Goal: Task Accomplishment & Management: Manage account settings

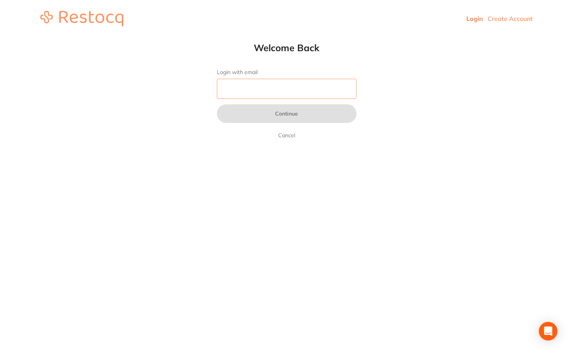
click at [282, 92] on input "Login with email" at bounding box center [287, 89] width 140 height 20
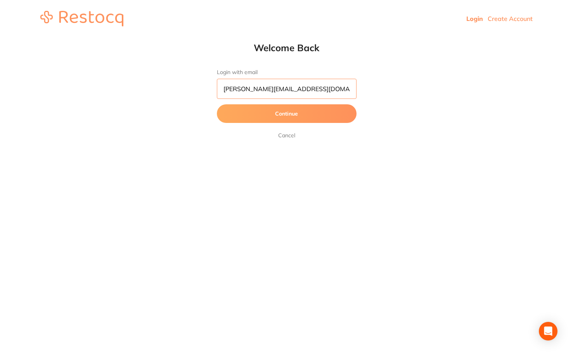
type input "[PERSON_NAME][EMAIL_ADDRESS][DOMAIN_NAME]"
click at [284, 115] on button "Continue" at bounding box center [287, 113] width 140 height 19
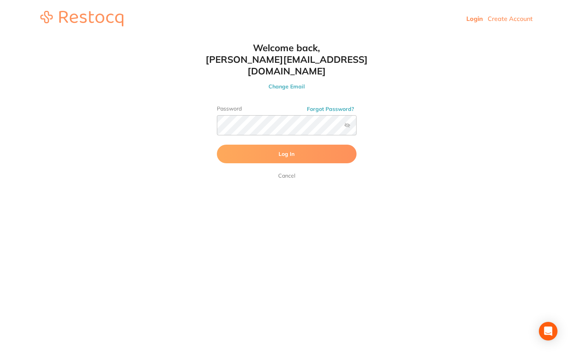
click at [283, 150] on span "Log In" at bounding box center [286, 153] width 16 height 7
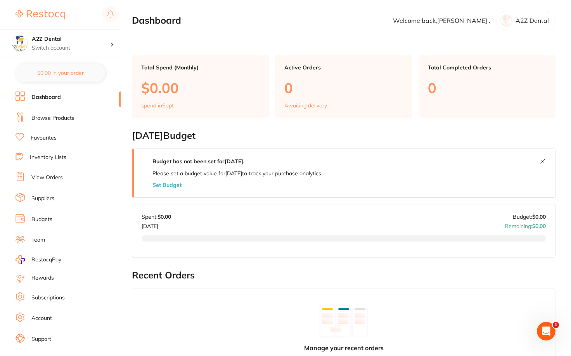
click at [336, 136] on h2 "September 2025 Budget" at bounding box center [343, 135] width 423 height 11
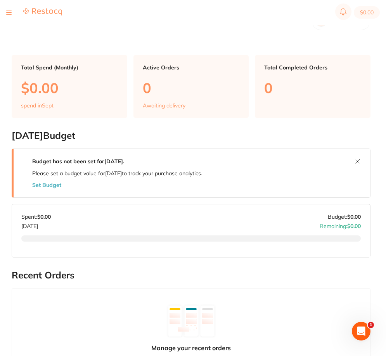
click at [80, 35] on main "Dashboard Welcome back, Abraham . A2Z Dental Total Spend (Monthly) $0.00 spend …" at bounding box center [199, 312] width 374 height 625
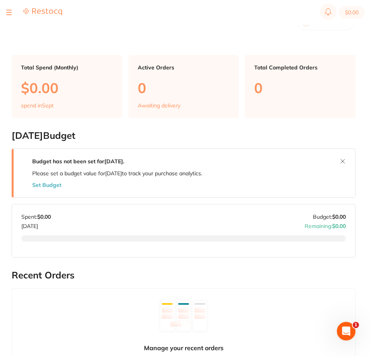
click at [284, 332] on div "Manage your recent orders You will be able to manage your order activities here…" at bounding box center [184, 347] width 344 height 119
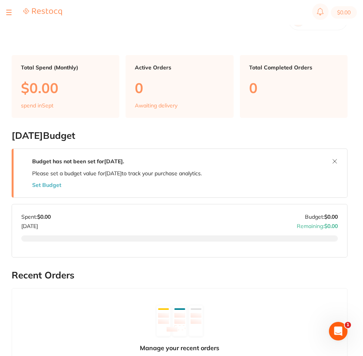
click at [231, 37] on main "Dashboard Welcome back, Abraham . A2Z Dental Total Spend (Monthly) $0.00 spend …" at bounding box center [188, 316] width 352 height 633
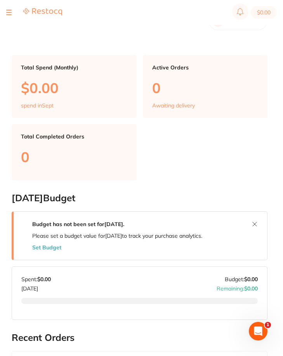
click at [186, 331] on div at bounding box center [139, 315] width 236 height 34
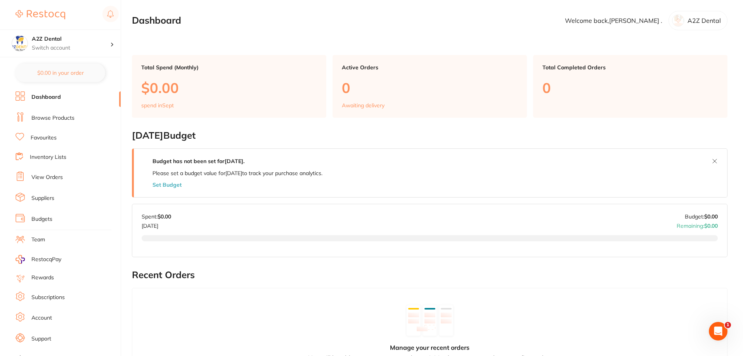
click at [43, 98] on link "Dashboard" at bounding box center [45, 97] width 29 height 8
click at [44, 119] on link "Browse Products" at bounding box center [52, 118] width 43 height 8
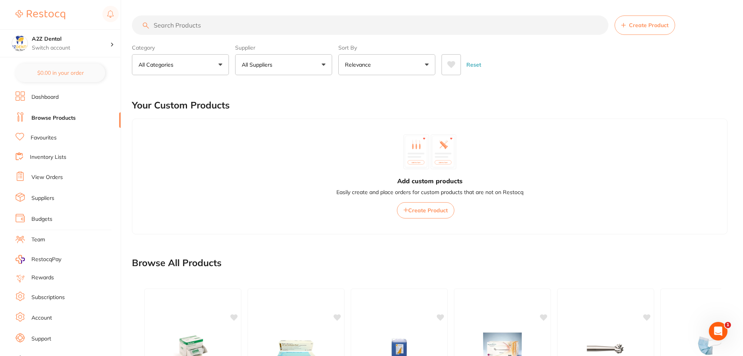
click at [43, 137] on link "Favourites" at bounding box center [44, 138] width 26 height 8
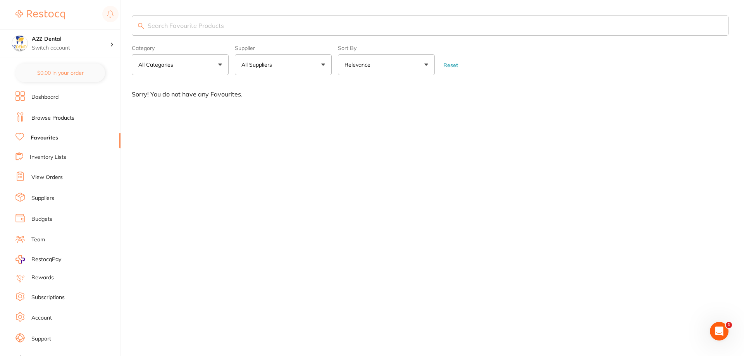
click at [40, 157] on link "Inventory Lists" at bounding box center [48, 158] width 36 height 8
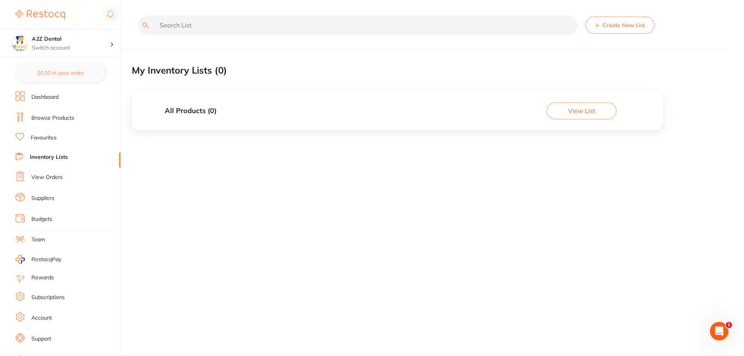
click at [42, 178] on link "View Orders" at bounding box center [46, 178] width 31 height 8
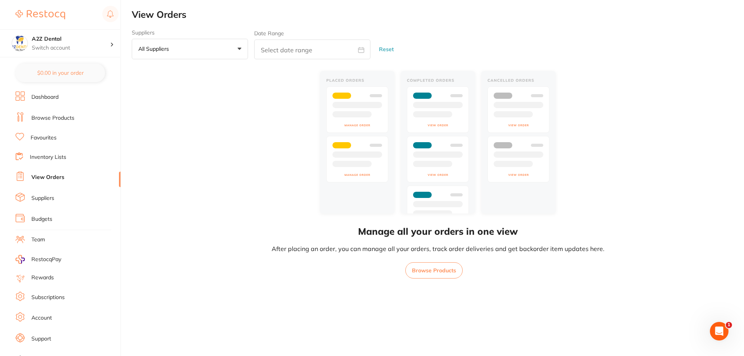
click at [45, 198] on link "Suppliers" at bounding box center [42, 199] width 23 height 8
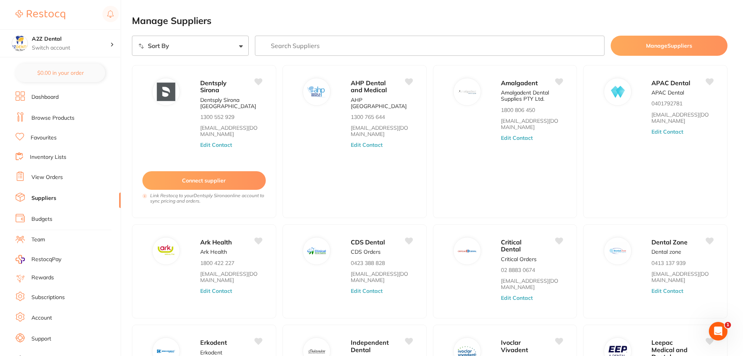
click at [46, 218] on link "Budgets" at bounding box center [41, 220] width 21 height 8
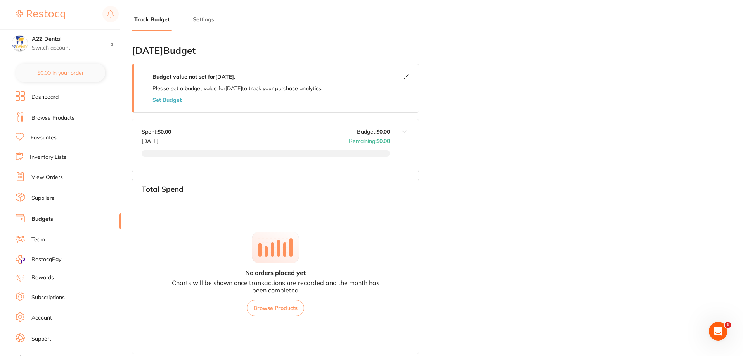
click at [45, 199] on link "Suppliers" at bounding box center [42, 199] width 23 height 8
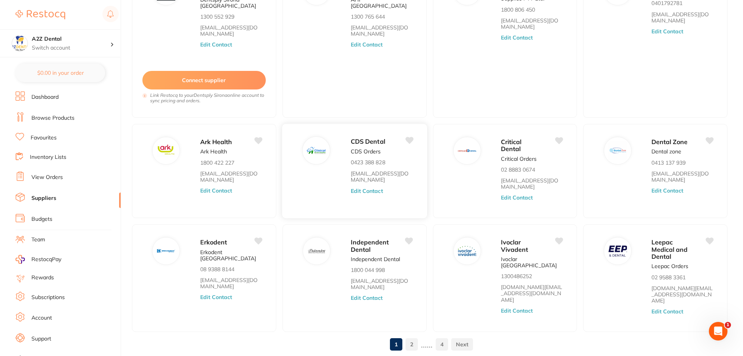
scroll to position [117, 0]
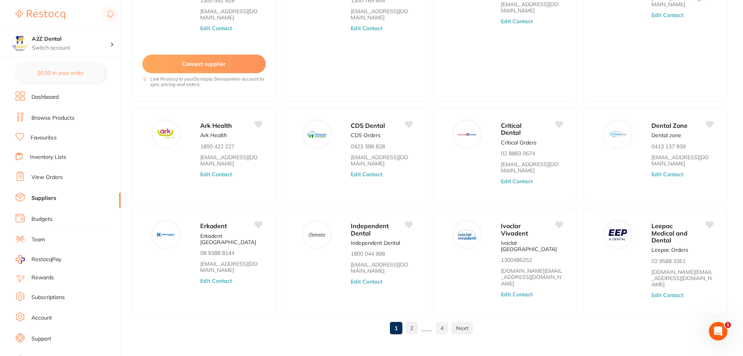
click at [460, 321] on link at bounding box center [462, 329] width 22 height 16
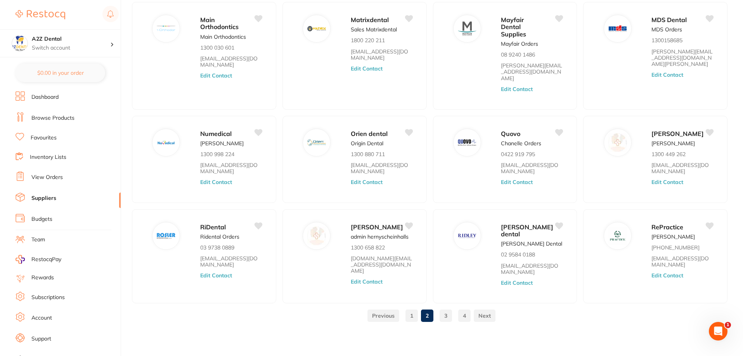
scroll to position [51, 0]
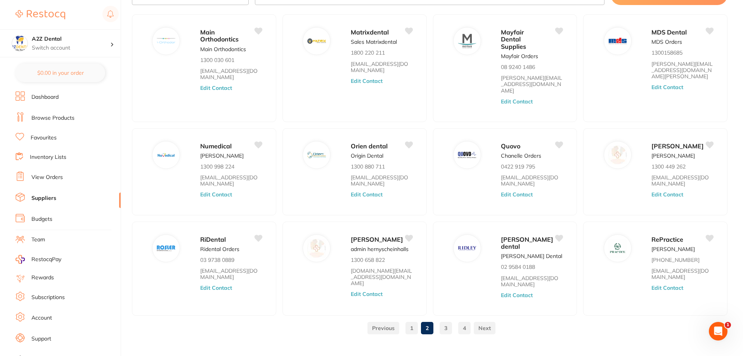
click at [40, 178] on link "View Orders" at bounding box center [46, 178] width 31 height 8
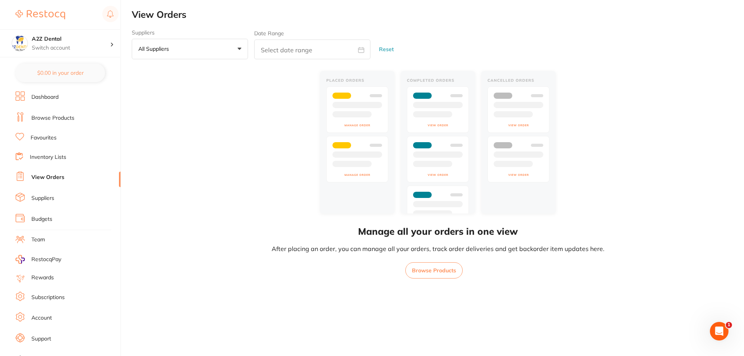
click at [44, 161] on link "Inventory Lists" at bounding box center [48, 158] width 36 height 8
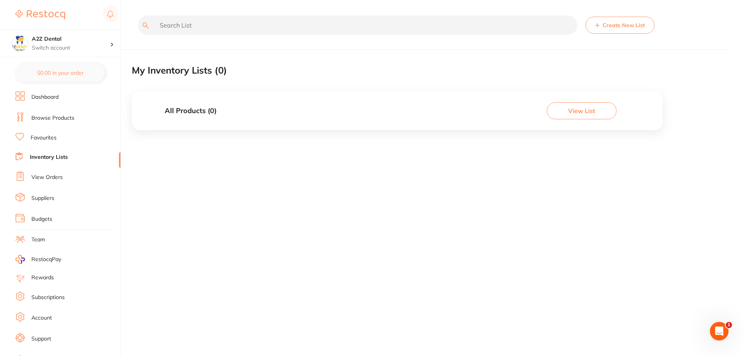
click at [45, 196] on link "Suppliers" at bounding box center [42, 199] width 23 height 8
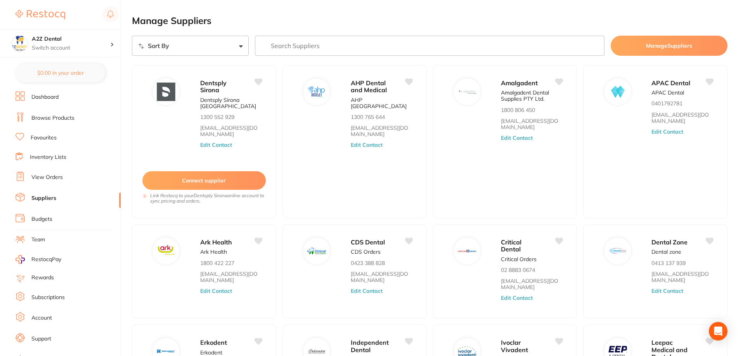
click at [40, 223] on link "Budgets" at bounding box center [41, 220] width 21 height 8
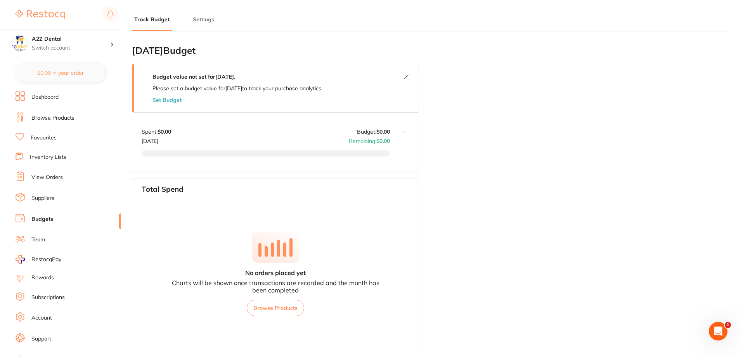
click at [38, 241] on link "Team" at bounding box center [38, 240] width 14 height 8
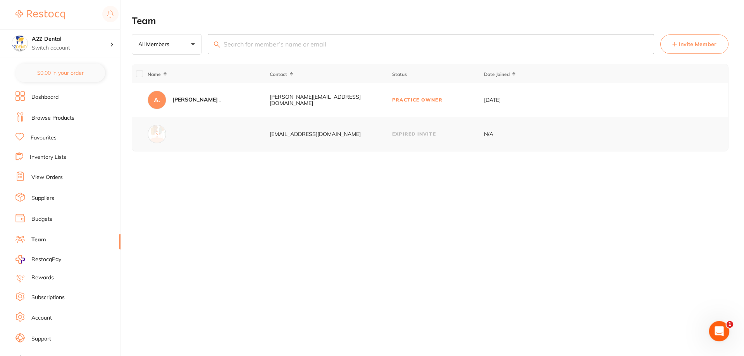
click at [572, 333] on div "Open Intercom Messenger" at bounding box center [719, 331] width 26 height 26
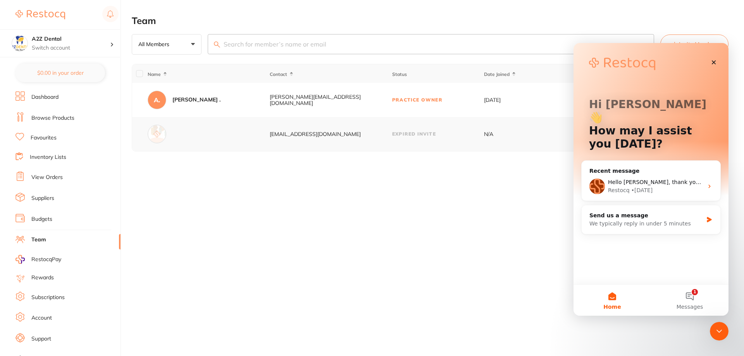
click at [354, 237] on div "Team All Members +0 All Members Active Pending Invite Expired Invite Invite Mem…" at bounding box center [438, 178] width 613 height 356
click at [299, 135] on div "[EMAIL_ADDRESS][DOMAIN_NAME]" at bounding box center [331, 134] width 122 height 6
click at [404, 130] on td "Expired Invite" at bounding box center [438, 134] width 92 height 34
click at [486, 137] on td "N/A" at bounding box center [514, 134] width 61 height 34
click at [572, 62] on icon "Close" at bounding box center [714, 62] width 4 height 4
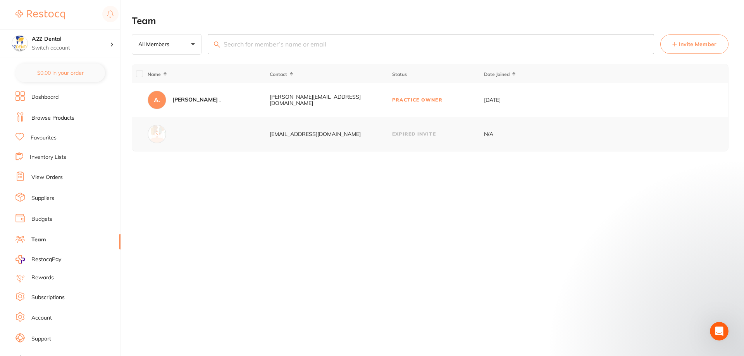
click at [159, 135] on div at bounding box center [157, 134] width 19 height 19
click at [572, 331] on icon "Open Intercom Messenger" at bounding box center [718, 330] width 13 height 13
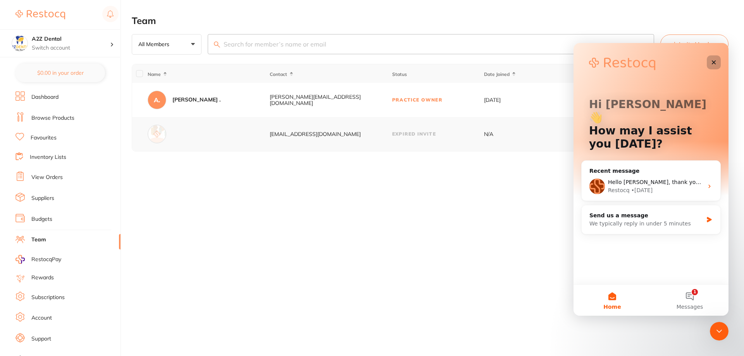
click at [572, 62] on icon "Close" at bounding box center [714, 62] width 4 height 4
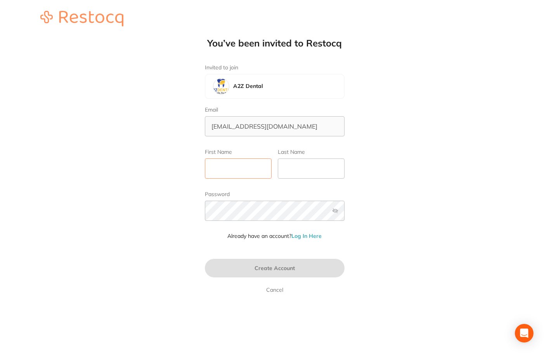
click at [234, 166] on input "First Name" at bounding box center [238, 169] width 67 height 20
type input "Bini"
type input "[PERSON_NAME]"
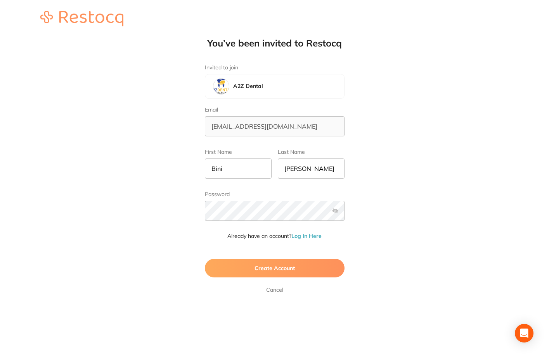
click at [271, 267] on span "Create Account" at bounding box center [274, 268] width 40 height 7
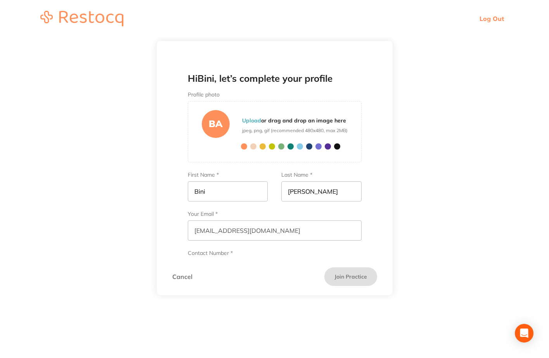
click at [458, 299] on html "Log Out Hi Bini , let’s complete your profile Profile photo BA Upload or drag a…" at bounding box center [274, 149] width 549 height 299
click at [213, 123] on div "BA" at bounding box center [216, 124] width 28 height 28
click at [211, 124] on div "BA" at bounding box center [216, 124] width 28 height 28
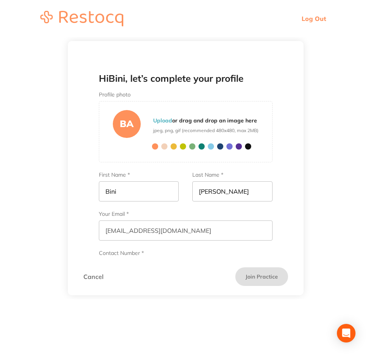
click at [124, 119] on div "BA" at bounding box center [127, 124] width 28 height 28
click at [124, 120] on div "BA" at bounding box center [127, 124] width 28 height 28
click at [130, 254] on label "Contact Number *" at bounding box center [186, 253] width 174 height 7
click at [130, 260] on input "Contact Number *" at bounding box center [186, 270] width 174 height 20
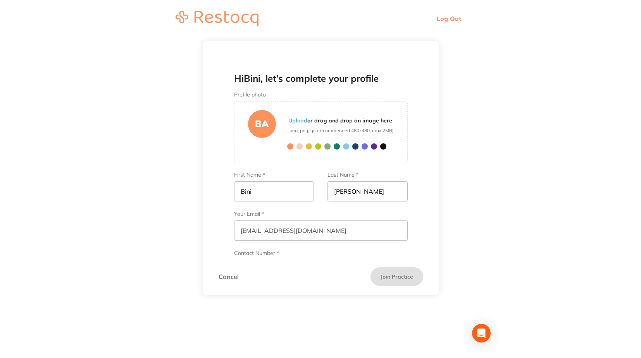
scroll to position [33, 0]
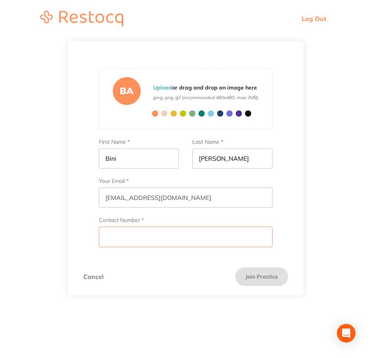
click at [133, 240] on input "Contact Number *" at bounding box center [186, 237] width 174 height 20
type input "0488160570"
click at [264, 276] on button "Join Practice" at bounding box center [261, 277] width 53 height 19
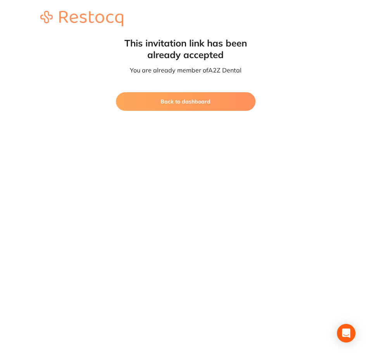
click at [190, 99] on button "Back to dashboard" at bounding box center [186, 101] width 140 height 19
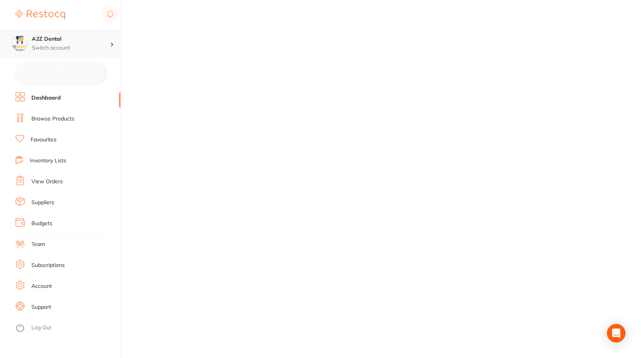
click at [111, 44] on icon at bounding box center [112, 45] width 2 height 4
click at [111, 44] on icon at bounding box center [112, 44] width 4 height 2
click at [42, 38] on h4 "A2Z Dental" at bounding box center [71, 39] width 78 height 8
click at [44, 99] on link "Dashboard" at bounding box center [45, 98] width 29 height 8
click at [46, 94] on link "Dashboard" at bounding box center [45, 98] width 29 height 8
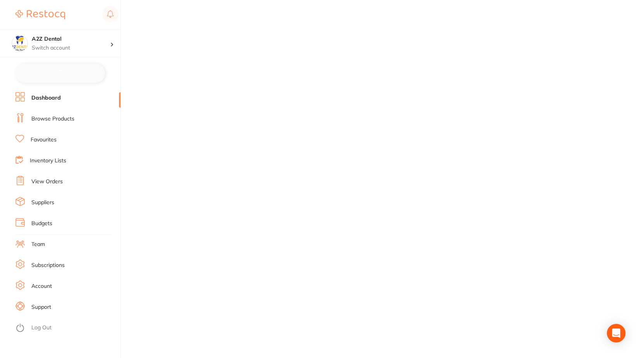
click at [44, 119] on link "Browse Products" at bounding box center [52, 119] width 43 height 8
click at [43, 161] on link "Inventory Lists" at bounding box center [48, 161] width 36 height 8
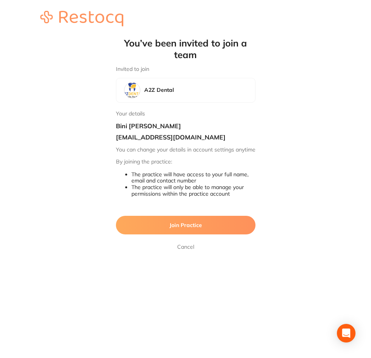
click at [182, 229] on span "Join Practice" at bounding box center [185, 225] width 33 height 7
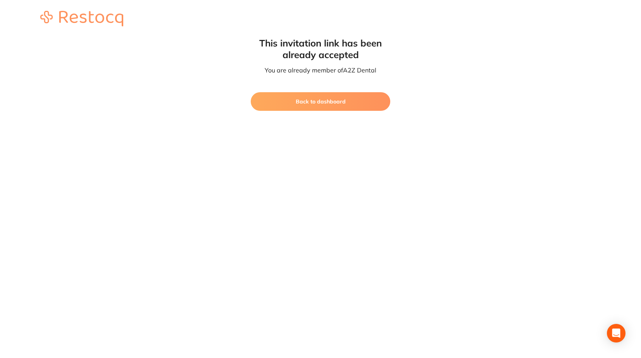
click at [317, 100] on button "Back to dashboard" at bounding box center [321, 101] width 140 height 19
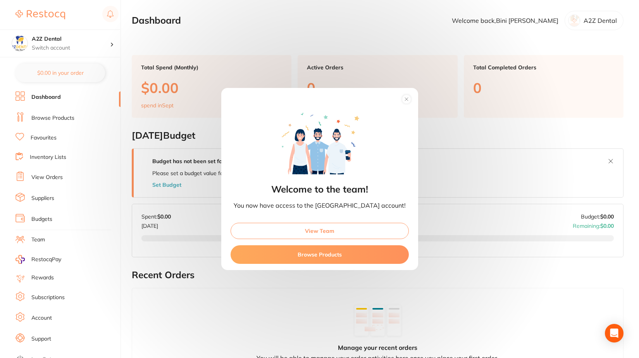
click at [316, 230] on button "View Team" at bounding box center [320, 231] width 178 height 16
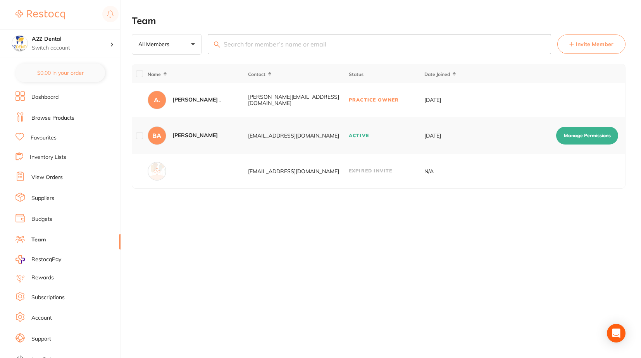
click at [371, 137] on button "Manage Permissions" at bounding box center [587, 136] width 62 height 18
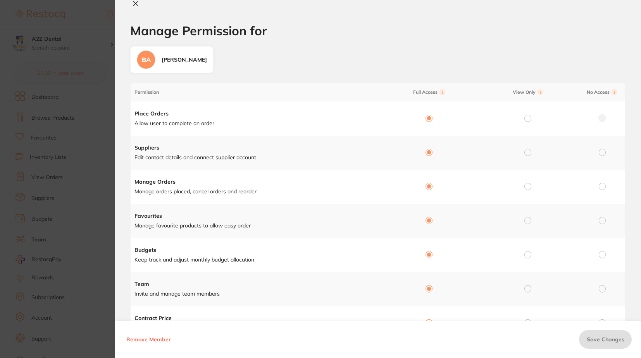
click at [371, 29] on h1 "Manage Permission for" at bounding box center [378, 31] width 496 height 14
click at [136, 3] on icon at bounding box center [136, 4] width 4 height 4
checkbox input "false"
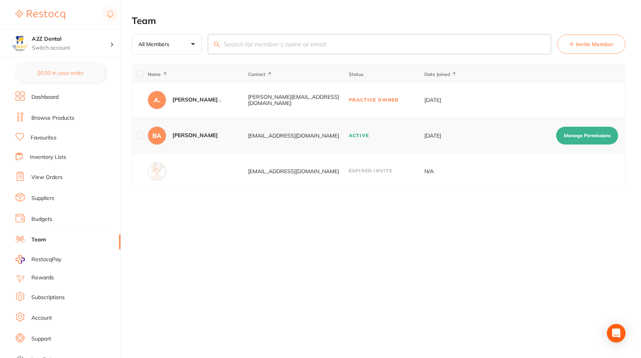
click at [371, 44] on span "Invite Member" at bounding box center [595, 44] width 38 height 8
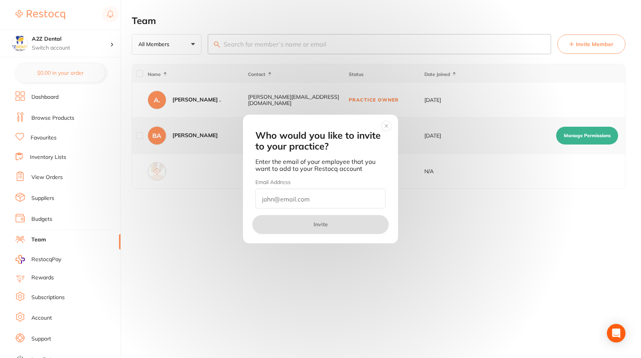
click at [300, 200] on input "email" at bounding box center [321, 199] width 130 height 20
type input "Leonie"
